Goal: Information Seeking & Learning: Understand process/instructions

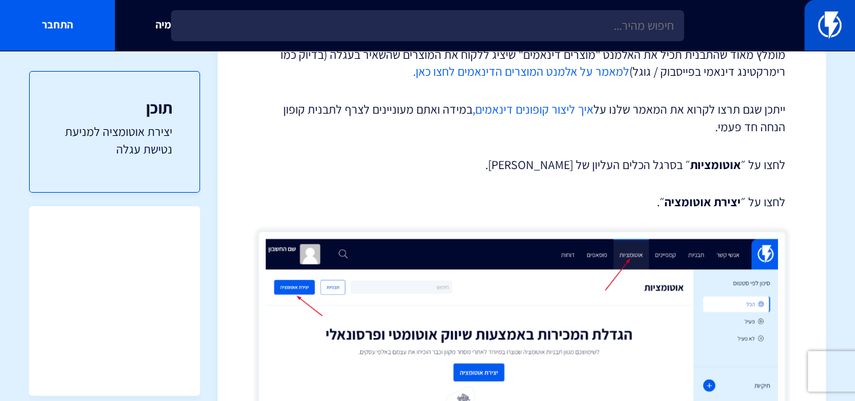
click at [838, 28] on img at bounding box center [830, 24] width 24 height 27
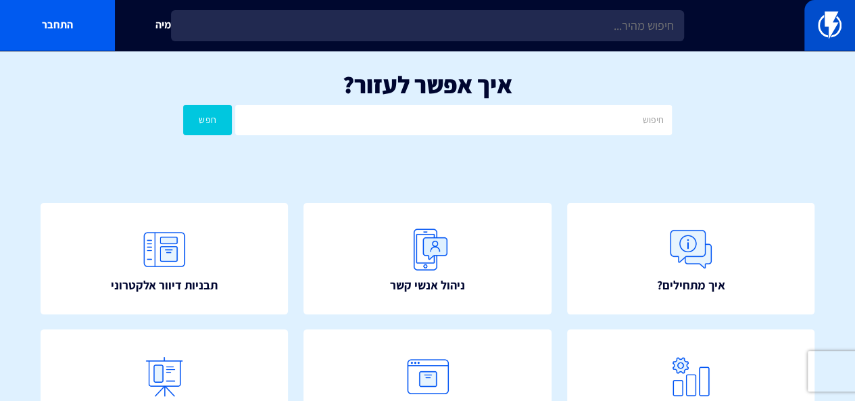
click at [830, 23] on img at bounding box center [830, 24] width 24 height 27
